Goal: Transaction & Acquisition: Subscribe to service/newsletter

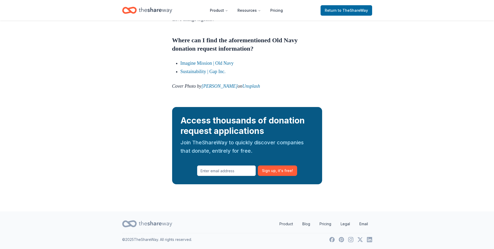
scroll to position [479, 0]
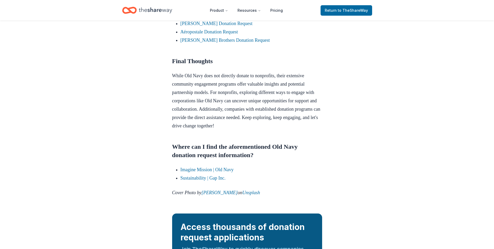
click at [210, 18] on link "American Eagle Donation Request" at bounding box center [213, 15] width 65 height 5
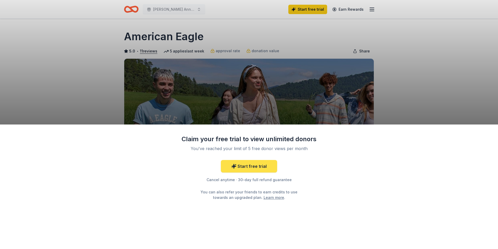
click at [256, 166] on link "Start free trial" at bounding box center [249, 166] width 56 height 13
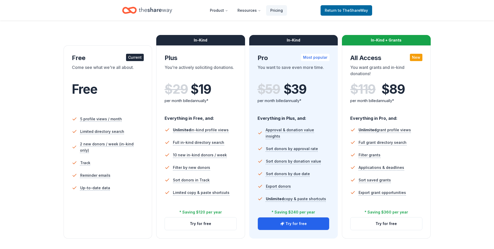
scroll to position [156, 0]
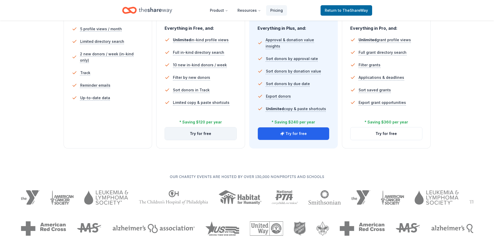
click at [201, 134] on button "Try for free" at bounding box center [201, 133] width 72 height 13
